Goal: Task Accomplishment & Management: Use online tool/utility

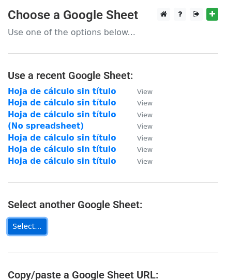
click at [28, 227] on link "Select..." at bounding box center [27, 227] width 39 height 16
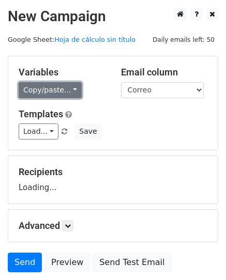
click at [59, 94] on link "Copy/paste..." at bounding box center [50, 90] width 63 height 16
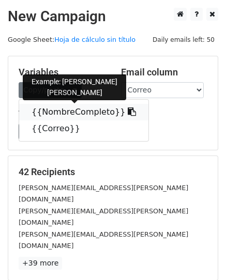
click at [55, 115] on link "{{NombreCompleto}}" at bounding box center [83, 112] width 129 height 17
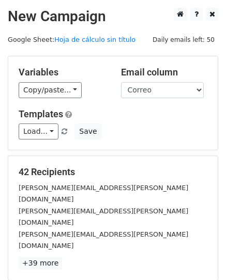
scroll to position [121, 0]
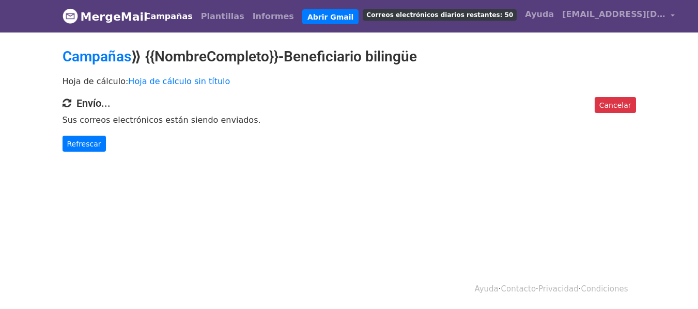
click at [448, 76] on p "Hoja de cálculo: Hoja de cálculo sin título" at bounding box center [350, 81] width 574 height 11
click at [81, 142] on font "Refrescar" at bounding box center [84, 144] width 34 height 8
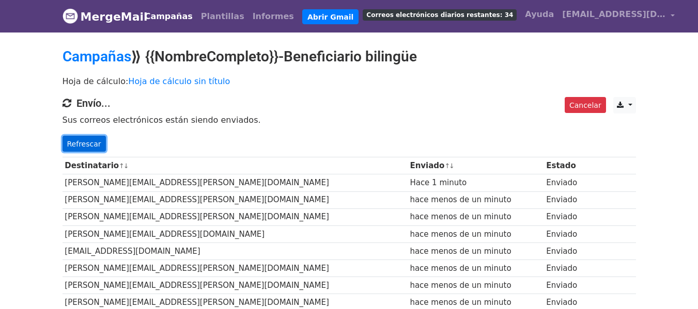
click at [90, 138] on link "Refrescar" at bounding box center [84, 144] width 43 height 17
